Goal: Use online tool/utility

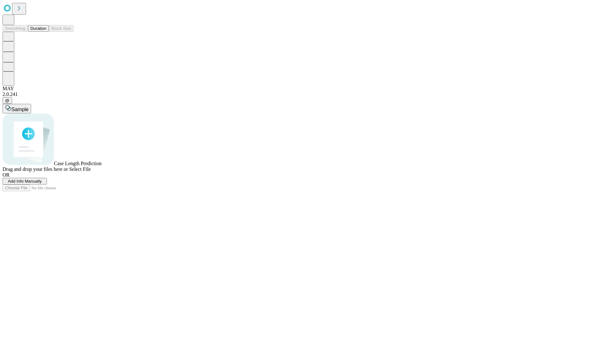
click at [91, 172] on span "Select File" at bounding box center [80, 168] width 22 height 5
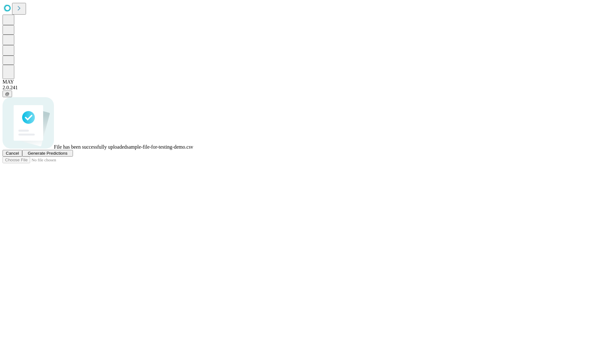
click at [67, 156] on span "Generate Predictions" at bounding box center [48, 153] width 40 height 5
